Goal: Check status: Check status

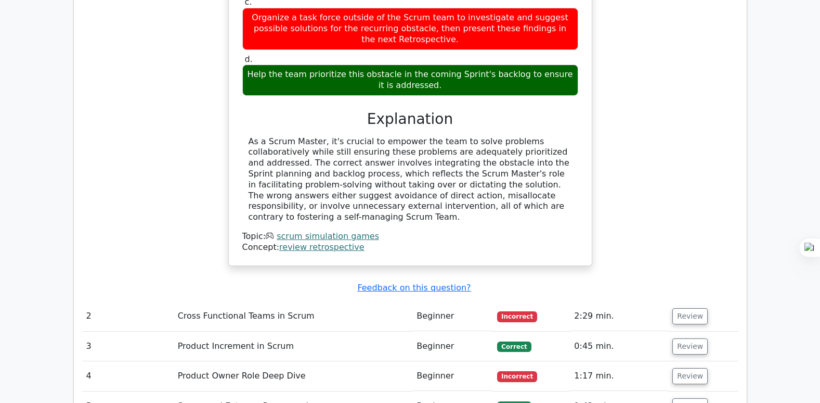
scroll to position [1144, 0]
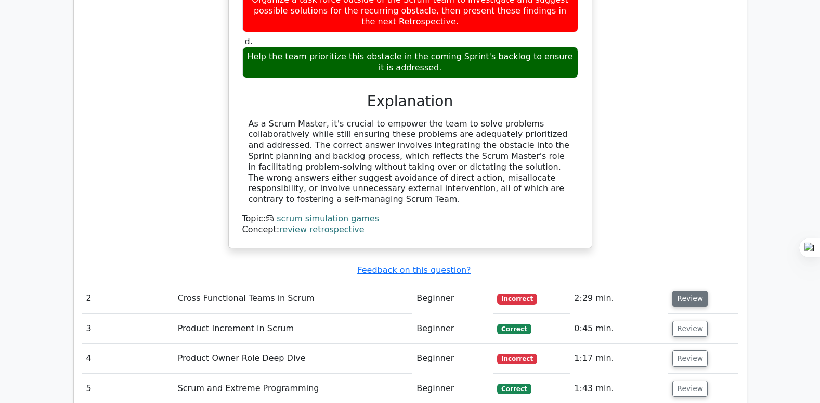
click at [680, 290] on button "Review" at bounding box center [689, 298] width 35 height 16
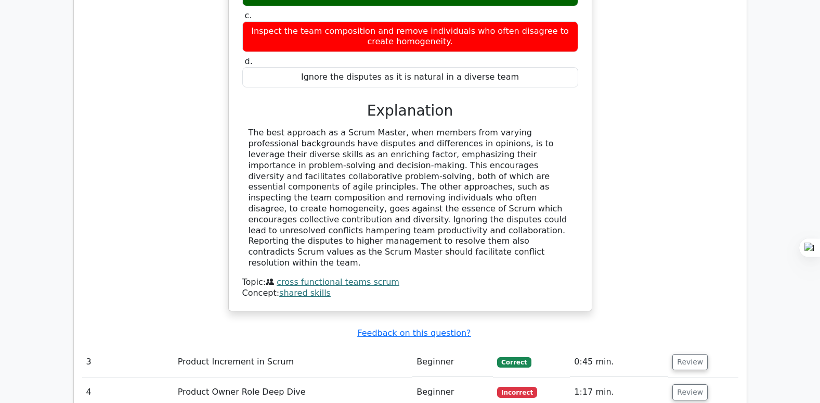
scroll to position [1716, 0]
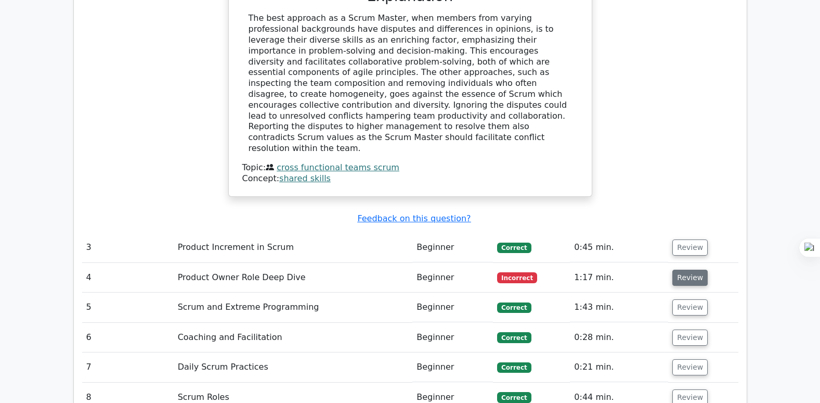
click at [682, 269] on button "Review" at bounding box center [689, 277] width 35 height 16
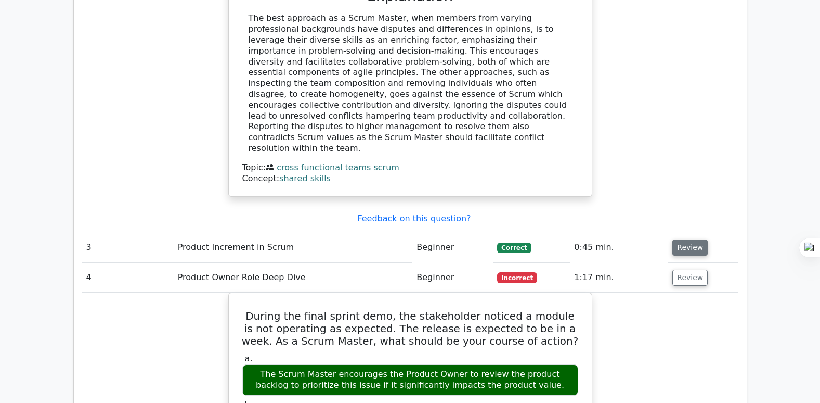
click at [690, 239] on button "Review" at bounding box center [689, 247] width 35 height 16
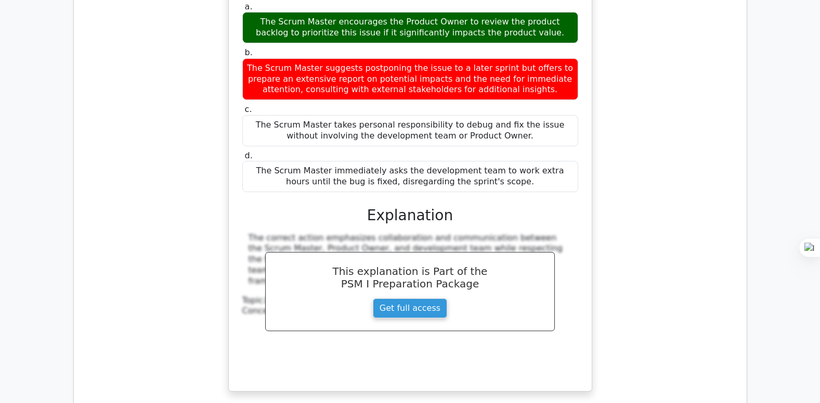
scroll to position [2756, 0]
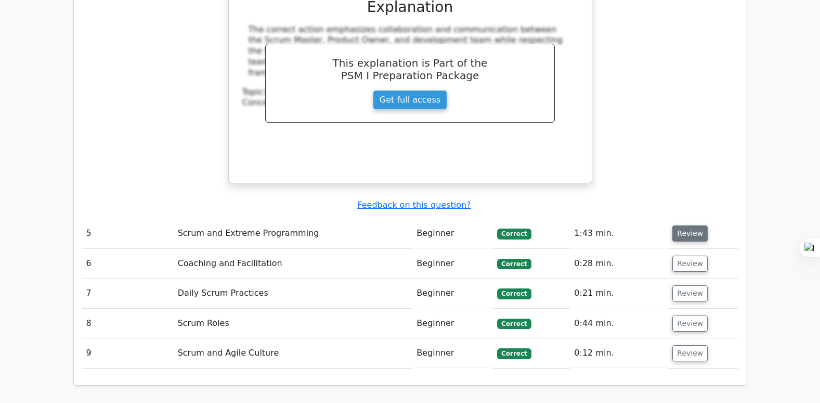
click at [685, 225] on button "Review" at bounding box center [689, 233] width 35 height 16
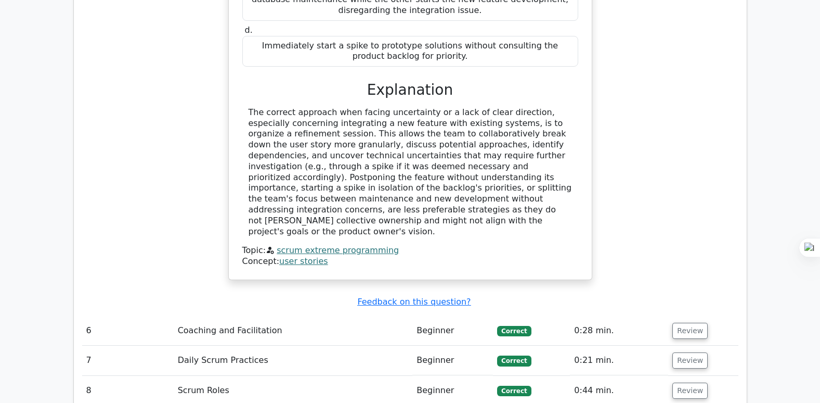
scroll to position [3276, 0]
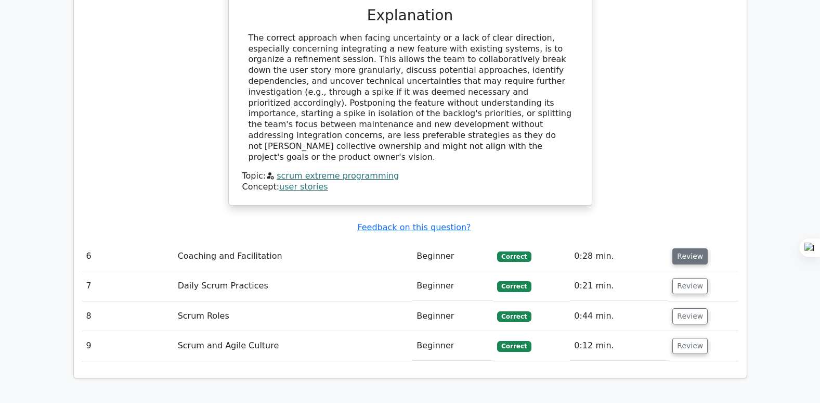
click at [684, 248] on button "Review" at bounding box center [689, 256] width 35 height 16
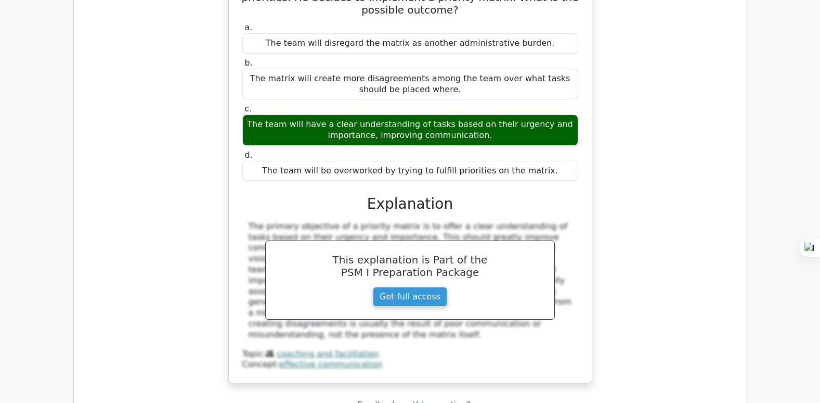
scroll to position [3692, 0]
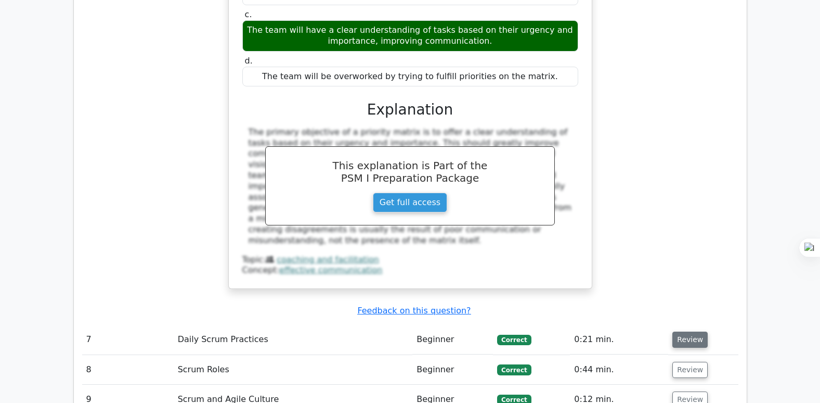
click at [685, 331] on button "Review" at bounding box center [689, 339] width 35 height 16
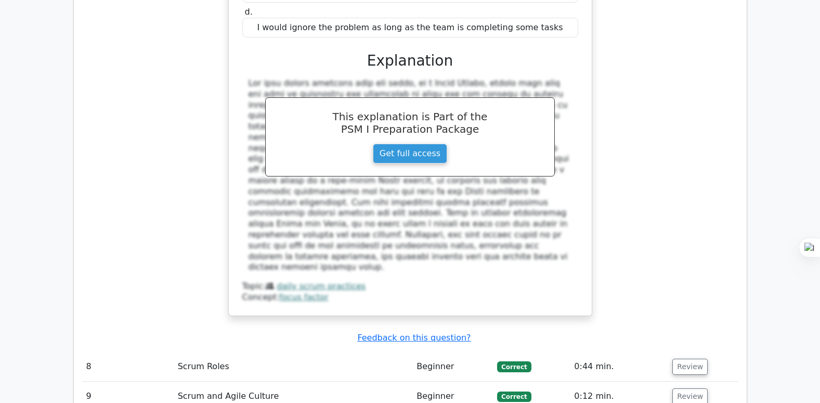
scroll to position [4264, 0]
click at [687, 358] on button "Review" at bounding box center [689, 366] width 35 height 16
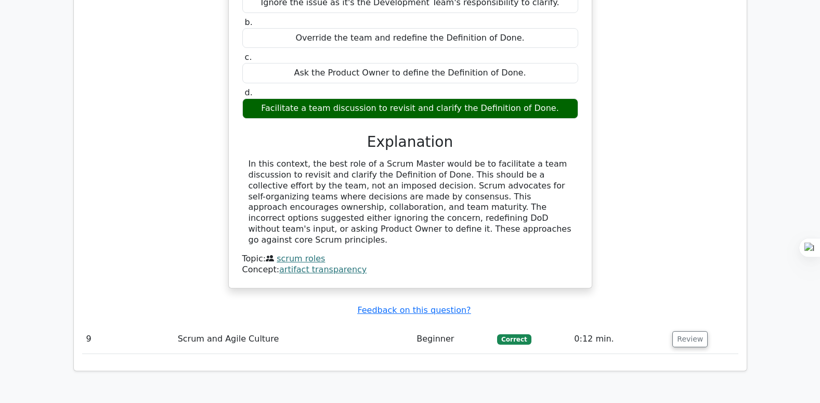
scroll to position [4837, 0]
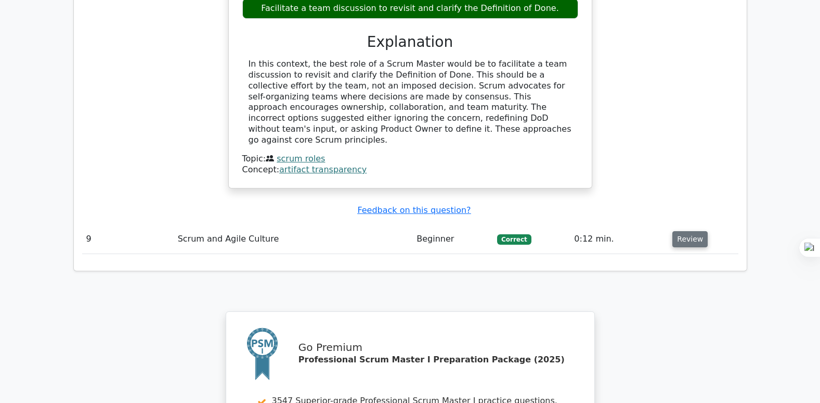
click at [688, 231] on button "Review" at bounding box center [689, 239] width 35 height 16
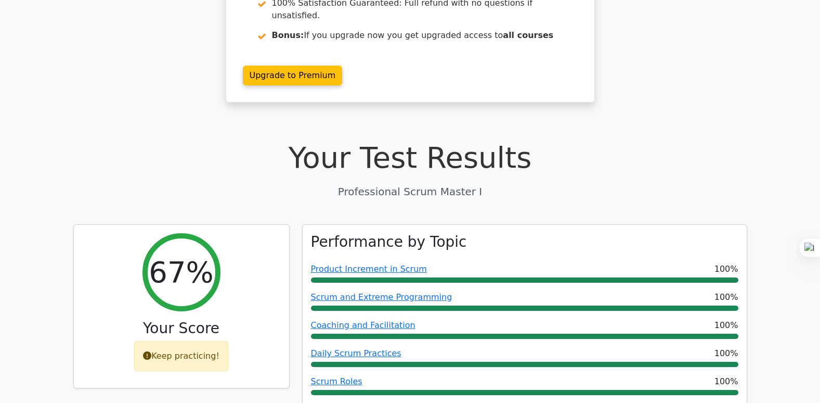
scroll to position [208, 0]
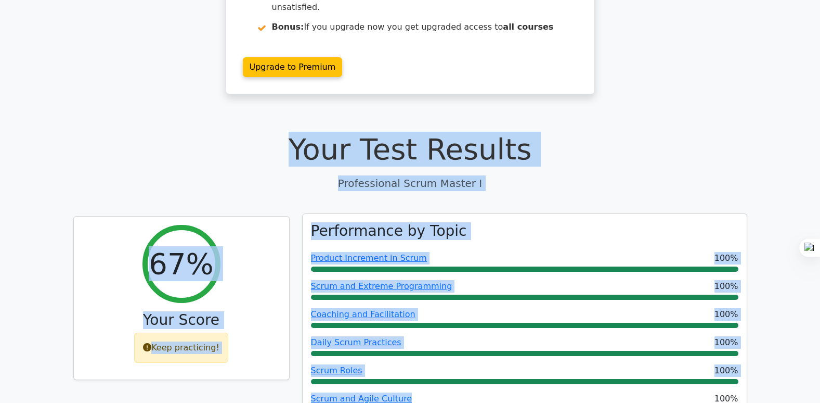
drag, startPoint x: 312, startPoint y: 123, endPoint x: 495, endPoint y: 366, distance: 303.7
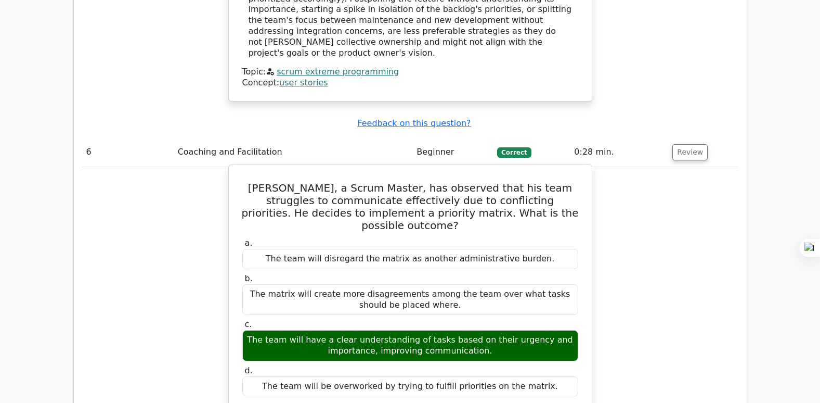
scroll to position [3120, 0]
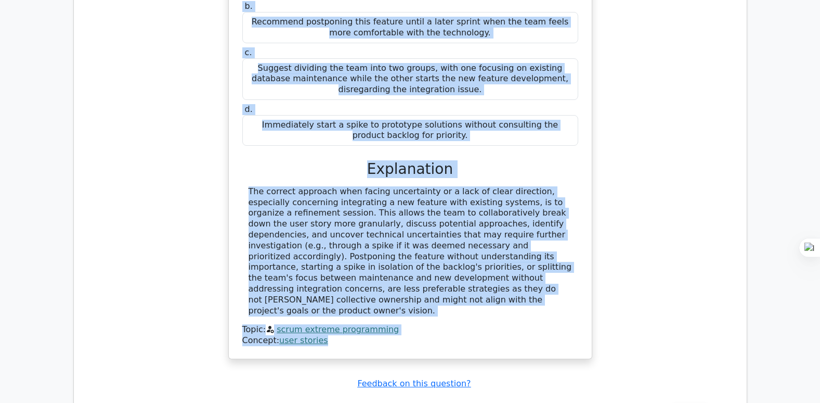
click at [375, 235] on div "The user story given is, 'As a library member, I want a feature to renew my bor…" at bounding box center [410, 121] width 355 height 468
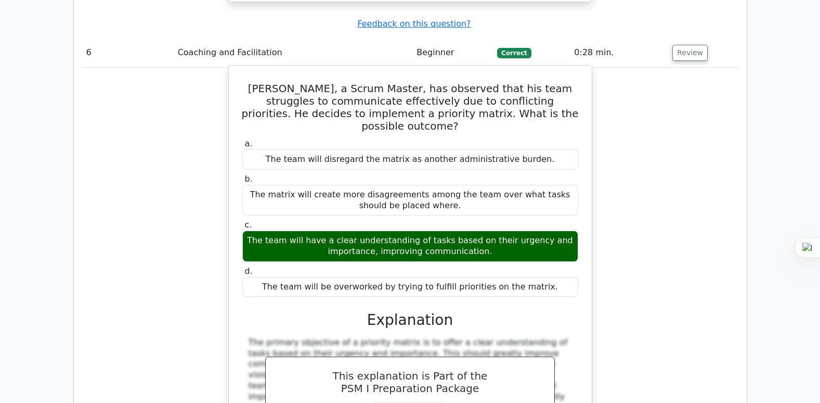
scroll to position [3484, 0]
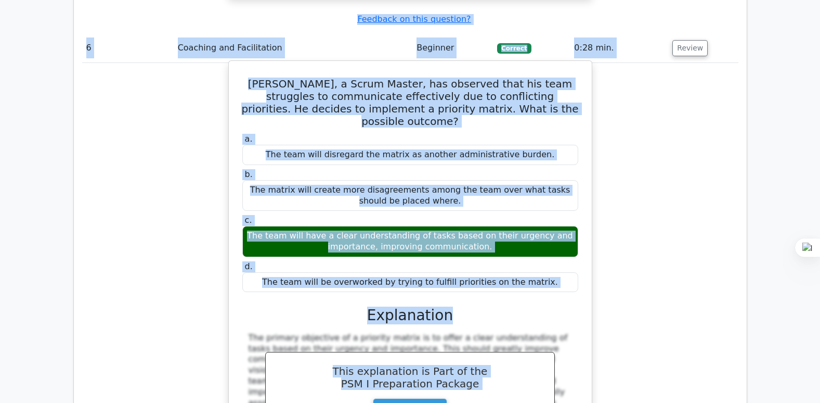
click at [563, 306] on h3 "Explanation" at bounding box center [410, 315] width 323 height 18
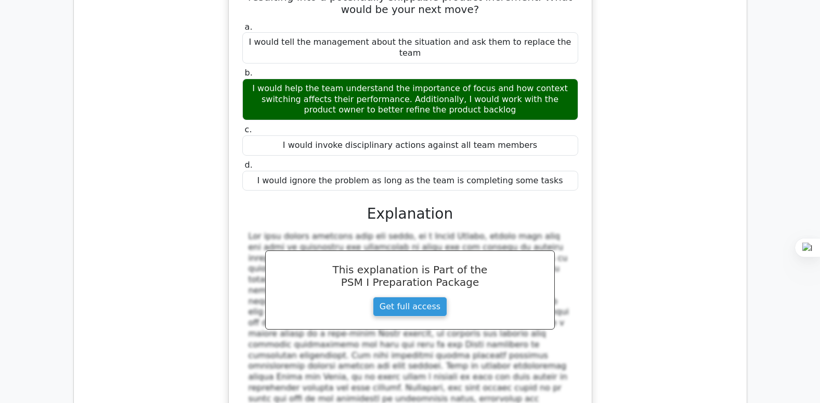
scroll to position [4264, 0]
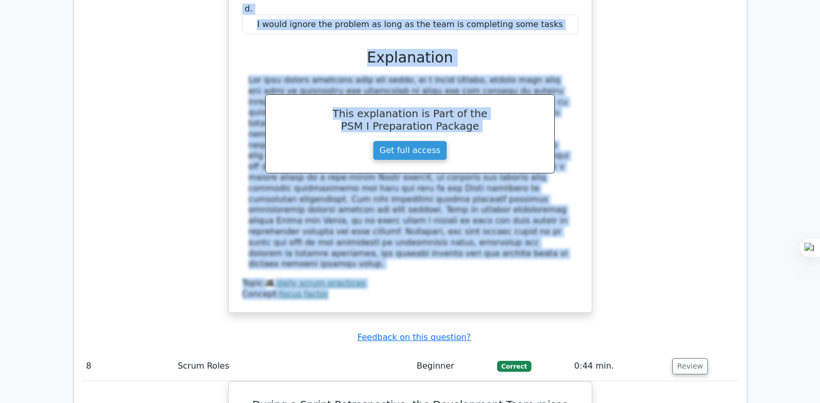
click at [534, 289] on div "Concept: focus factor" at bounding box center [410, 294] width 336 height 11
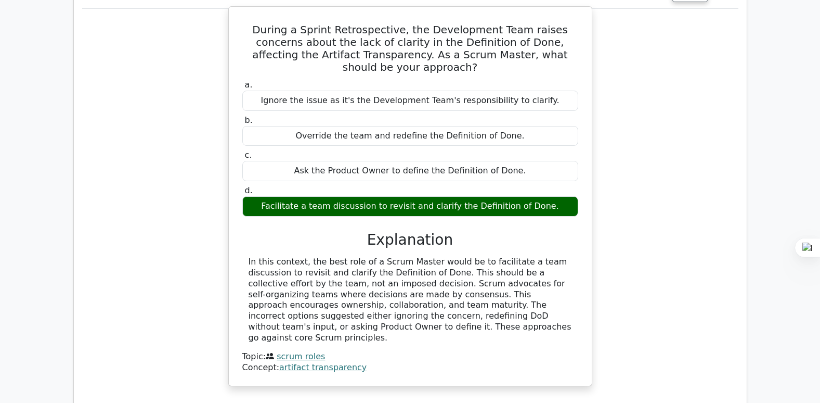
scroll to position [4629, 0]
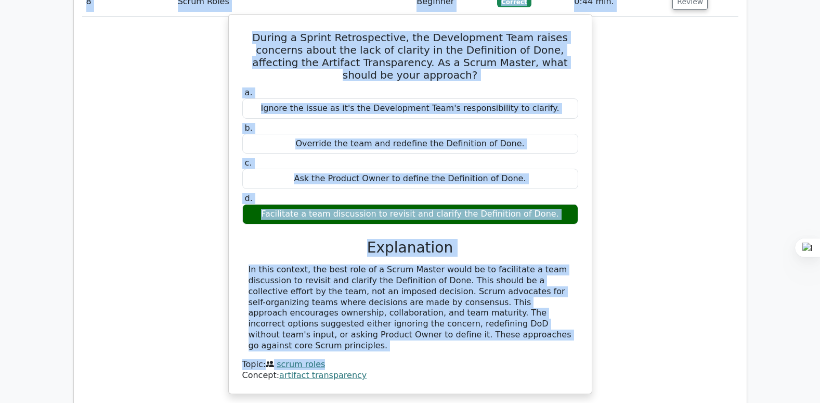
click at [447, 359] on div "Topic: scrum roles" at bounding box center [410, 364] width 336 height 11
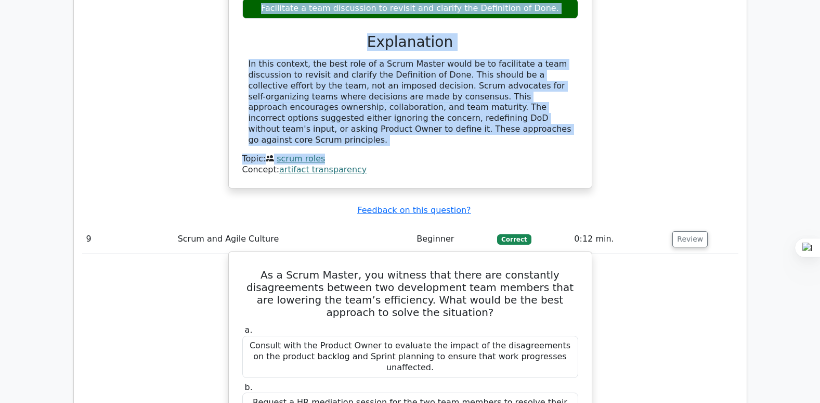
scroll to position [5045, 0]
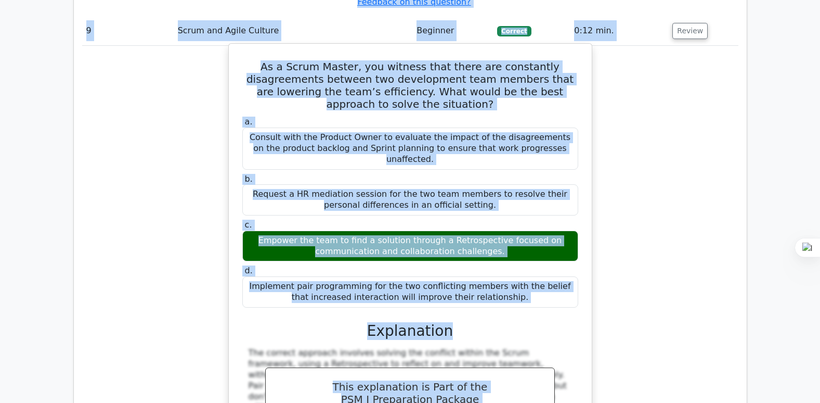
click at [534, 322] on h3 "Explanation" at bounding box center [410, 331] width 323 height 18
copy div "Your Test Results Professional Scrum Master I 67% Your Score Keep practicing! P…"
